Goal: Transaction & Acquisition: Purchase product/service

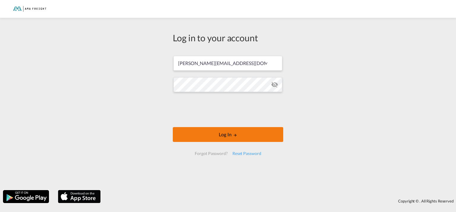
click at [240, 138] on button "Log In" at bounding box center [228, 134] width 111 height 15
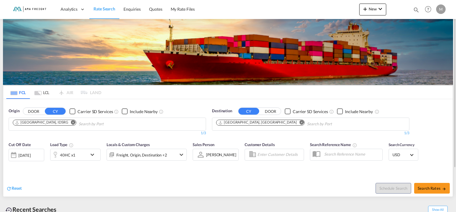
click at [71, 121] on md-icon "Remove" at bounding box center [73, 122] width 4 height 4
click at [71, 122] on md-icon "Remove" at bounding box center [73, 122] width 4 height 4
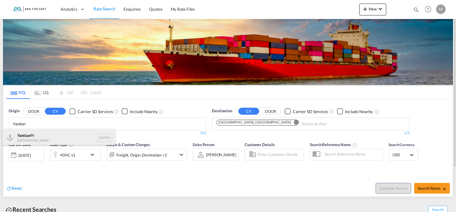
type input "Yantian"
click at [24, 136] on div "Yantian Pt China CNYTN" at bounding box center [58, 138] width 113 height 18
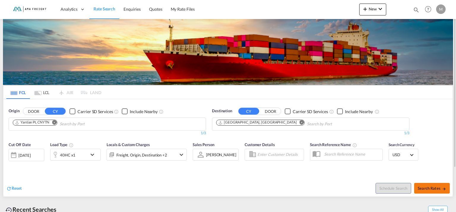
click at [426, 187] on span "Search Rates" at bounding box center [432, 188] width 29 height 5
type input "CNYTN to DEHAM / [DATE]"
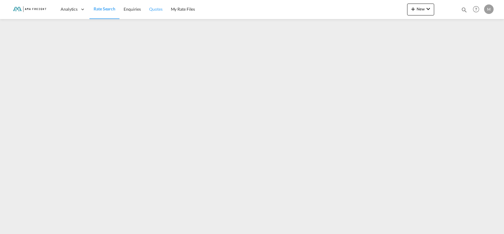
click at [152, 12] on link "Quotes" at bounding box center [155, 9] width 21 height 19
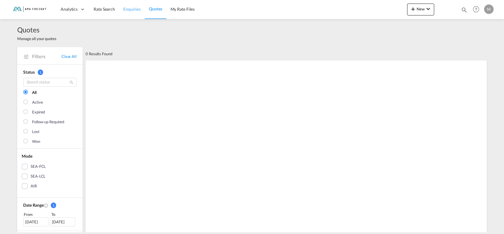
click at [124, 8] on span "Enquiries" at bounding box center [131, 9] width 17 height 5
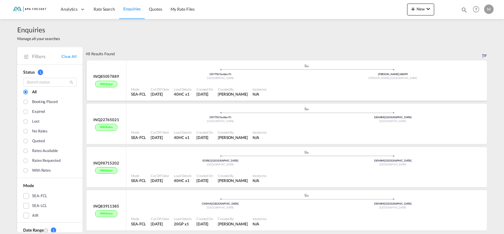
click at [201, 80] on div ".a{fill:#aaa8ad;} .a{fill:#aaa8ad;} CNYTN | Yantian Pt China [PERSON_NAME] | 88…" at bounding box center [306, 73] width 351 height 18
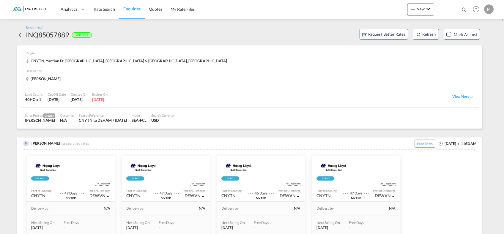
click at [20, 33] on md-icon "icon-arrow-left" at bounding box center [20, 35] width 7 height 7
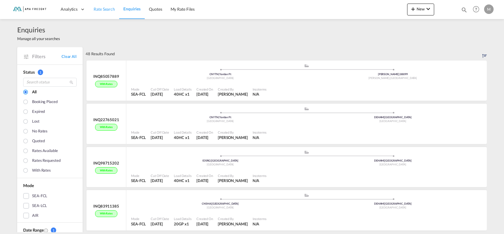
click at [96, 12] on span "Rate Search" at bounding box center [104, 9] width 21 height 5
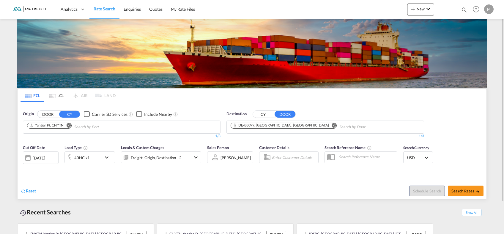
click at [55, 132] on md-chips-wrap "Yantian Pt, CNYTN" at bounding box center [79, 126] width 107 height 11
click at [332, 125] on md-icon "Remove" at bounding box center [334, 125] width 4 height 4
click at [271, 127] on input "Chips input." at bounding box center [259, 127] width 56 height 10
click at [262, 113] on button "CY" at bounding box center [263, 114] width 21 height 7
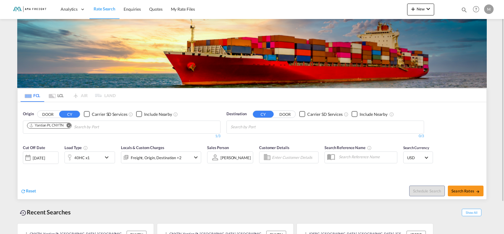
click at [248, 128] on input "Search by Port" at bounding box center [259, 127] width 56 height 10
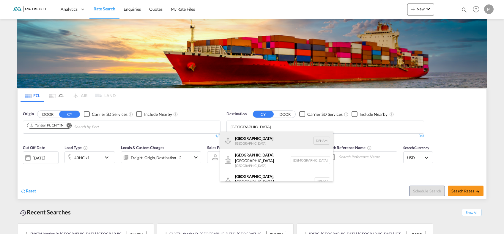
type input "[GEOGRAPHIC_DATA]"
click at [241, 137] on div "Hamburg [GEOGRAPHIC_DATA] [GEOGRAPHIC_DATA]" at bounding box center [276, 141] width 113 height 18
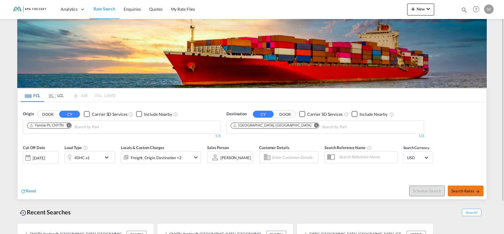
click at [456, 189] on span "Search Rates" at bounding box center [465, 191] width 29 height 5
type input "CNYTN to DEHAM / [DATE]"
